Goal: Information Seeking & Learning: Learn about a topic

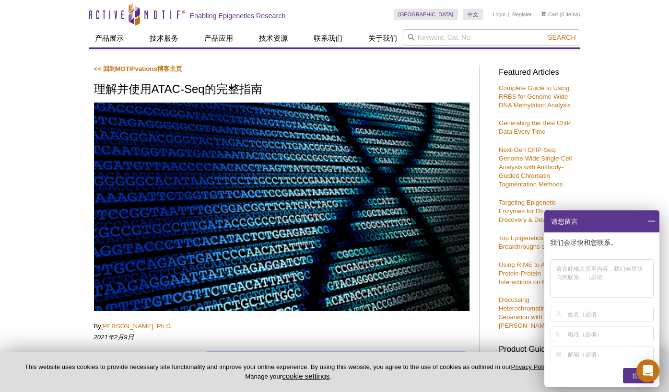
drag, startPoint x: 207, startPoint y: 151, endPoint x: 334, endPoint y: 233, distance: 150.6
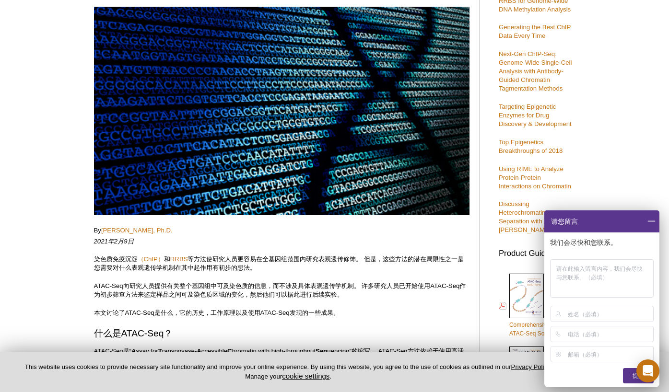
click at [355, 383] on p "与其他技术（例如研究相似染色质特征的FAIRE-Seq或DNase-Seq）相比，ATAC-Seq的主要优势在于该测定所需的细胞数量更少，并且其两步法操作相对…" at bounding box center [282, 391] width 376 height 17
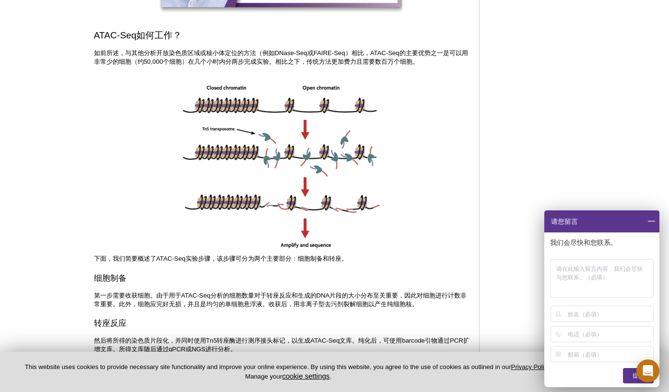
scroll to position [863, 0]
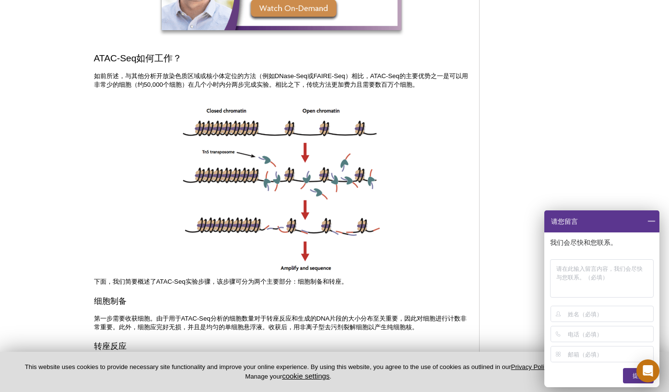
drag, startPoint x: 235, startPoint y: 57, endPoint x: 417, endPoint y: 130, distance: 195.8
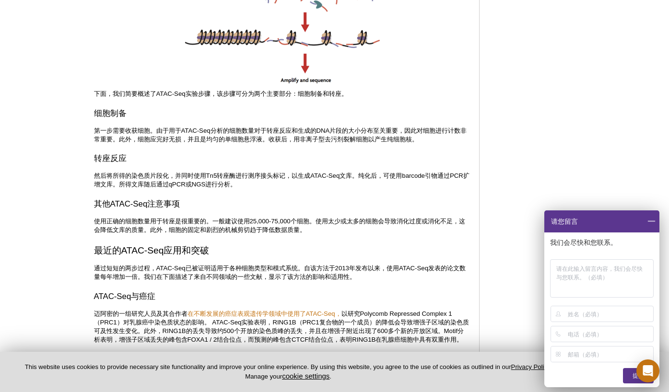
scroll to position [1055, 0]
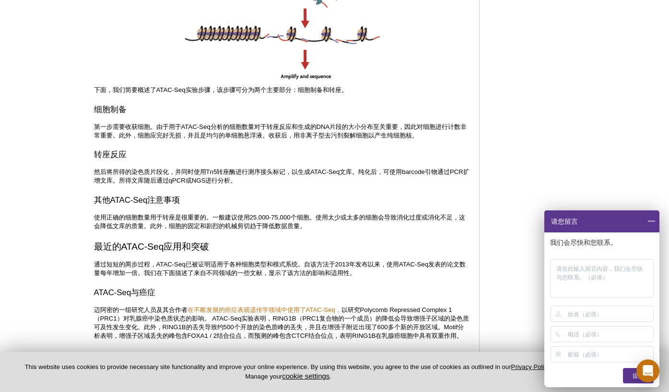
drag, startPoint x: 177, startPoint y: 77, endPoint x: 268, endPoint y: 159, distance: 122.2
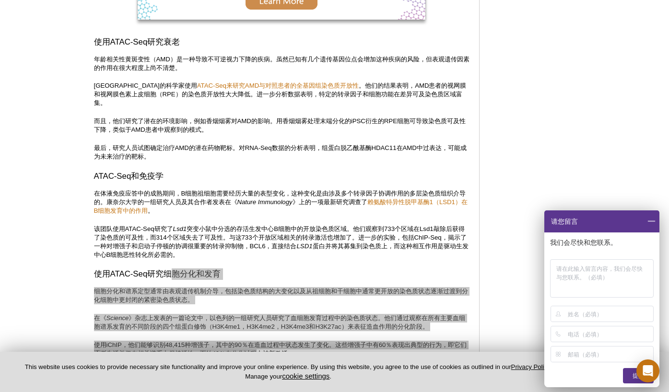
scroll to position [1439, 0]
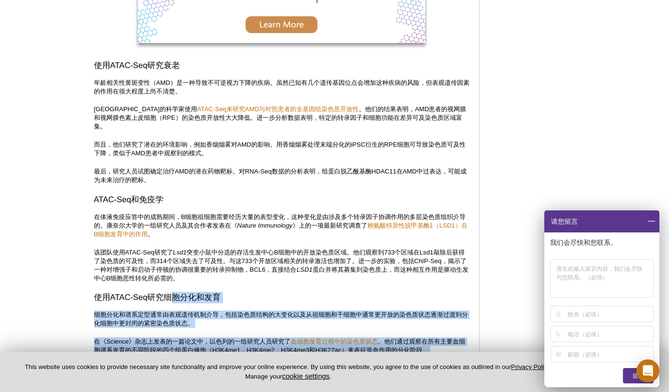
drag, startPoint x: 136, startPoint y: 133, endPoint x: 308, endPoint y: 136, distance: 172.2
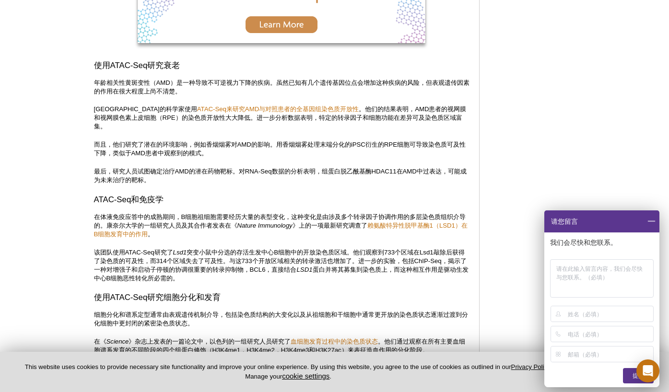
drag, startPoint x: 226, startPoint y: 134, endPoint x: 253, endPoint y: 135, distance: 27.3
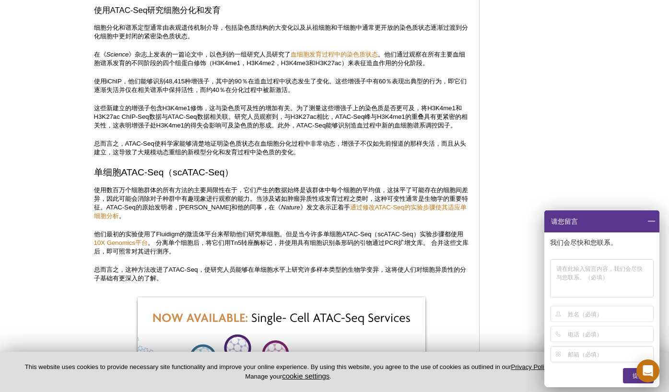
scroll to position [1906, 0]
